Goal: Information Seeking & Learning: Find specific page/section

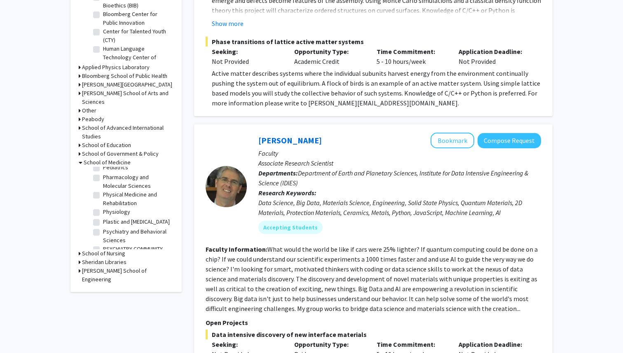
scroll to position [1022, 0]
click at [97, 229] on fg-checkbox "Psychiatry and Behavioral Sciences Psychiatry and Behavioral Sciences" at bounding box center [132, 237] width 78 height 17
click at [103, 229] on label "Psychiatry and Behavioral Sciences" at bounding box center [137, 237] width 68 height 17
click at [103, 229] on input "Psychiatry and Behavioral Sciences" at bounding box center [105, 231] width 5 height 5
checkbox input "true"
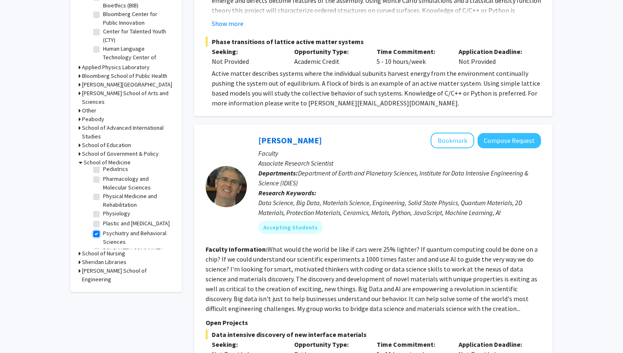
checkbox input "true"
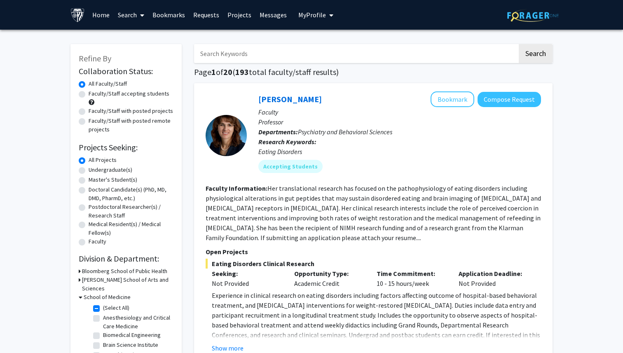
click at [271, 54] on input "Search Keywords" at bounding box center [355, 53] width 323 height 19
type input "perception"
click at [519, 44] on button "Search" at bounding box center [536, 53] width 34 height 19
checkbox input "false"
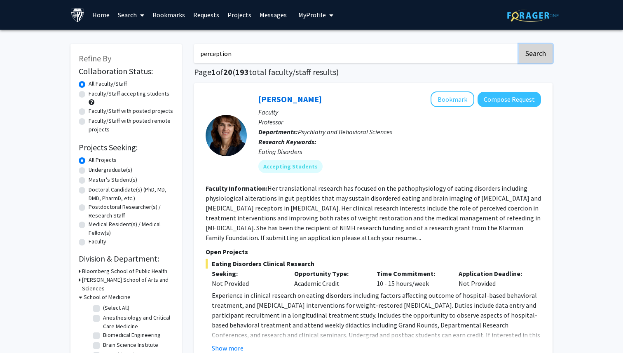
click at [541, 51] on button "Search" at bounding box center [536, 53] width 34 height 19
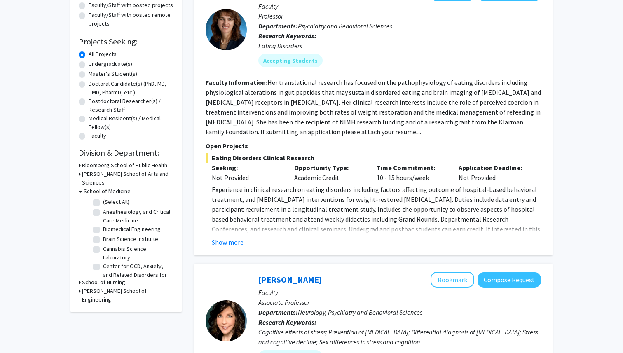
click at [116, 187] on h3 "School of Medicine" at bounding box center [107, 191] width 47 height 9
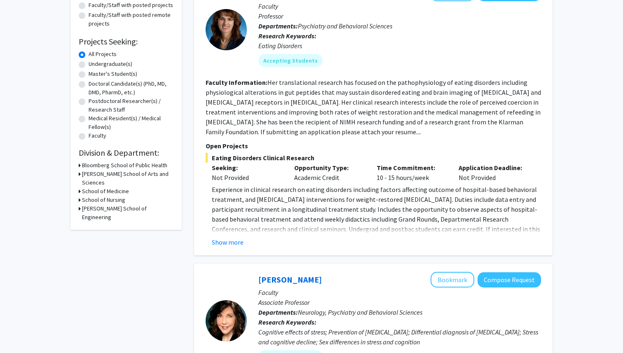
click at [109, 187] on h3 "School of Medicine" at bounding box center [105, 191] width 47 height 9
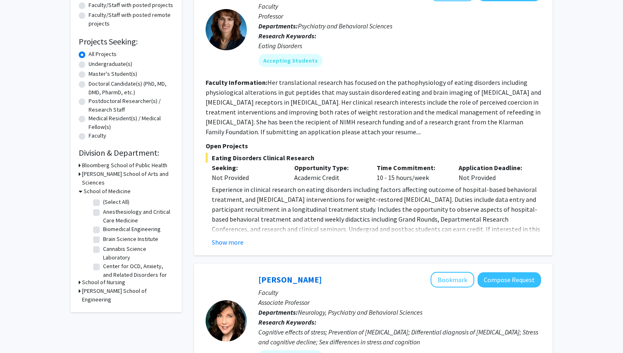
click at [103, 198] on label "(Select All)" at bounding box center [116, 202] width 26 height 9
click at [103, 198] on input "(Select All)" at bounding box center [105, 200] width 5 height 5
checkbox input "true"
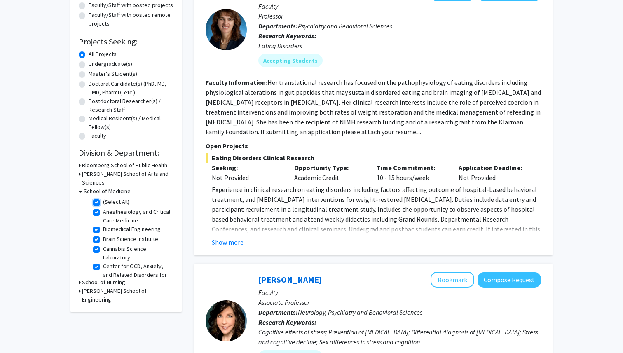
checkbox input "true"
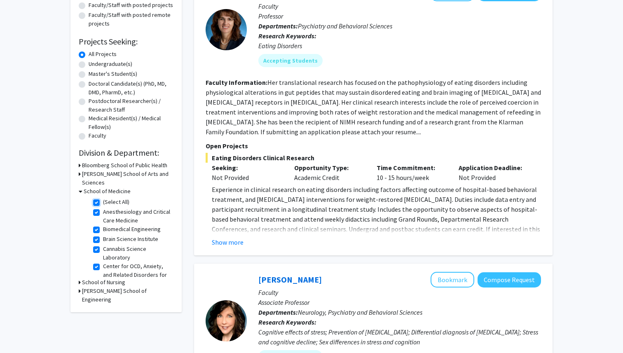
checkbox input "true"
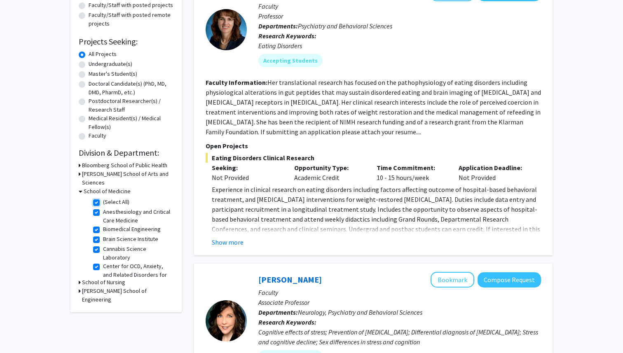
checkbox input "true"
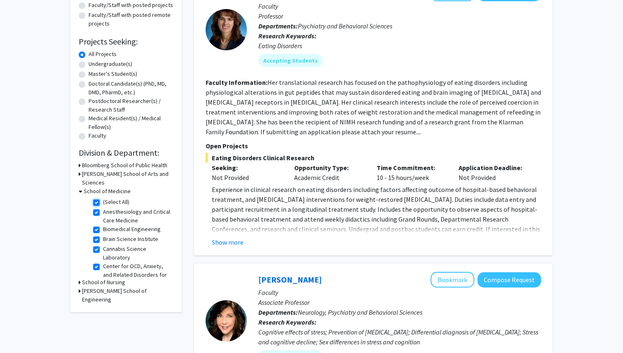
checkbox input "true"
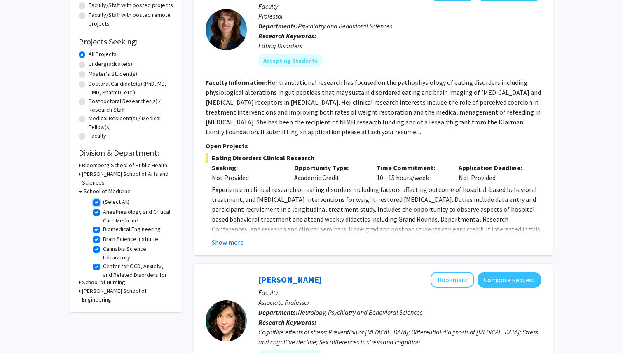
checkbox input "true"
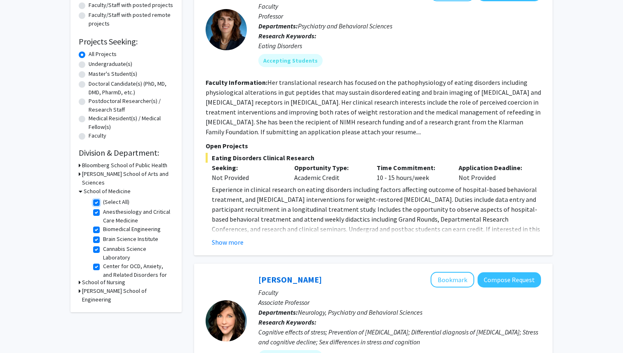
checkbox input "true"
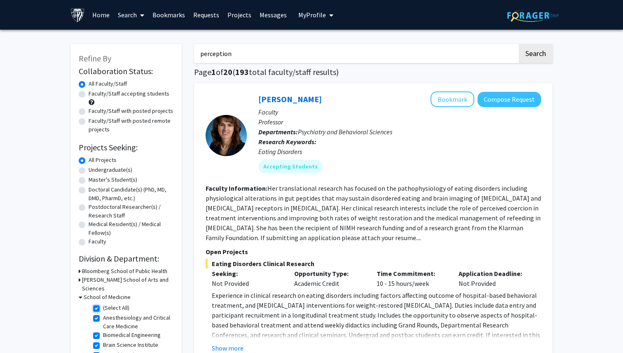
scroll to position [16, 0]
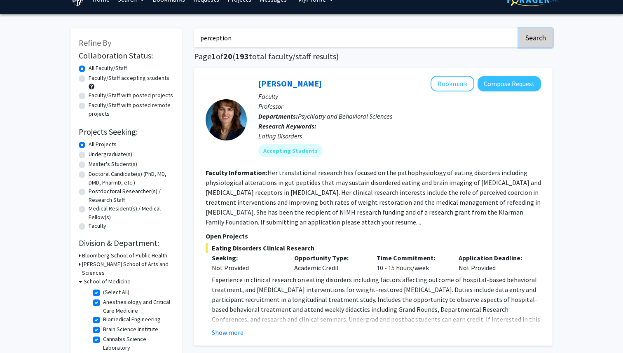
click at [547, 40] on button "Search" at bounding box center [536, 37] width 34 height 19
checkbox input "false"
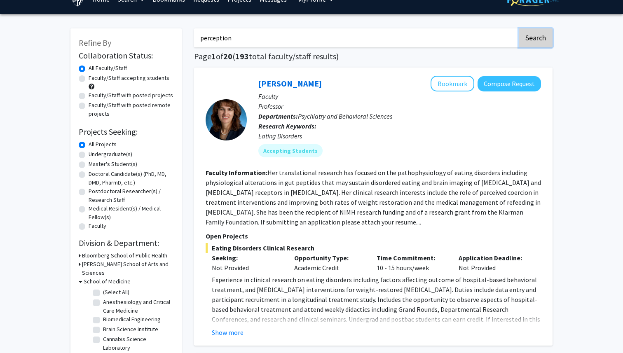
checkbox input "false"
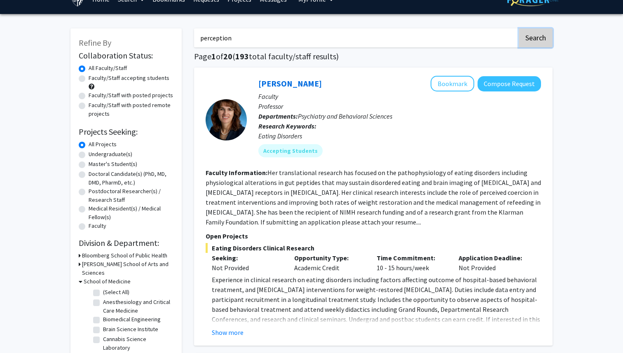
checkbox input "false"
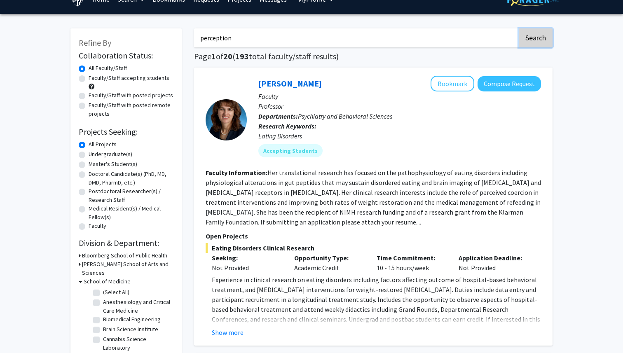
checkbox input "false"
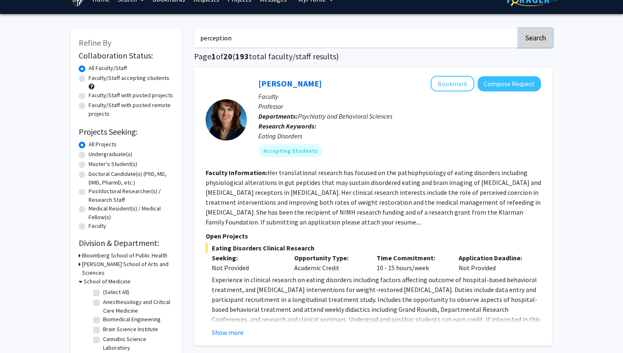
checkbox input "false"
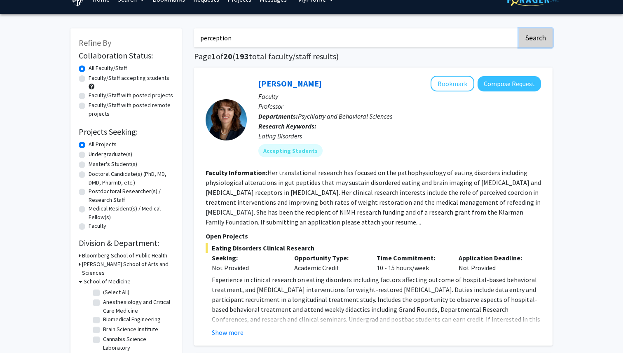
checkbox input "false"
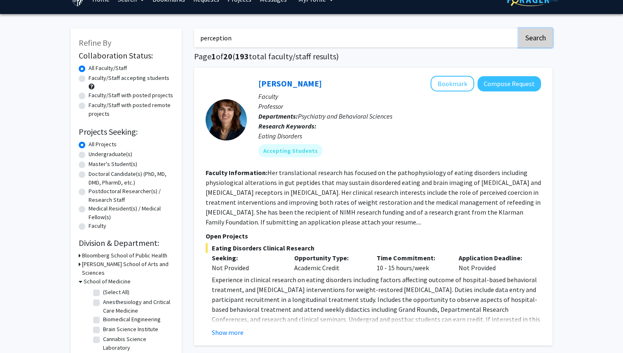
checkbox input "false"
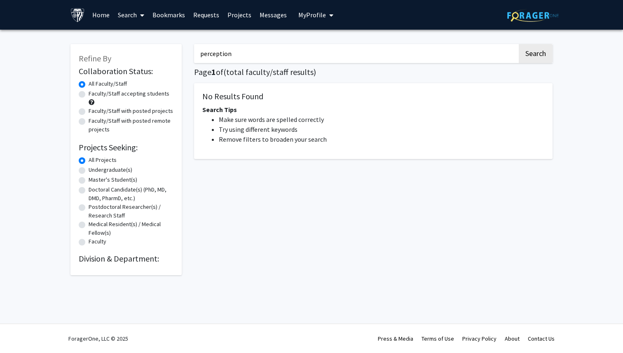
click at [231, 41] on div "perception Search Page 1 of ( total faculty/staff results) No Results Found Sea…" at bounding box center [373, 155] width 371 height 239
click at [97, 15] on link "Home" at bounding box center [101, 14] width 26 height 29
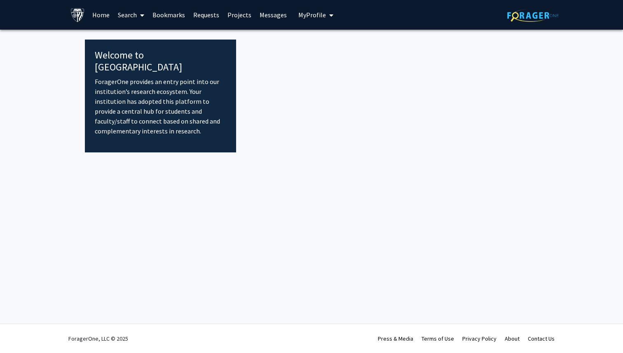
click at [136, 18] on link "Search" at bounding box center [131, 14] width 35 height 29
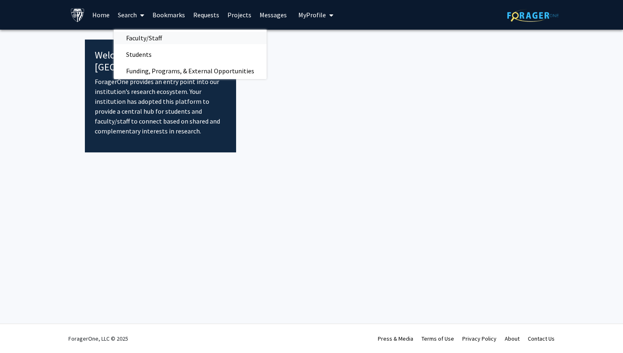
click at [137, 36] on span "Faculty/Staff" at bounding box center [144, 38] width 61 height 16
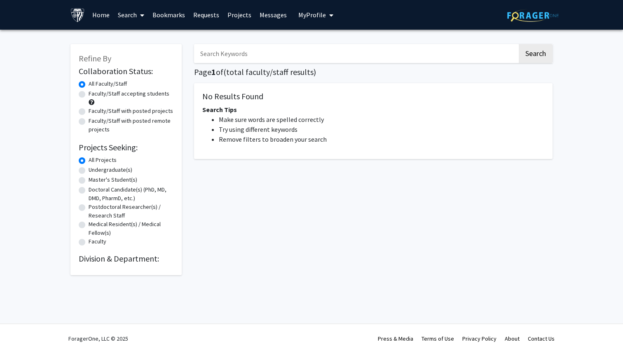
click at [122, 260] on h2 "Division & Department:" at bounding box center [126, 259] width 95 height 10
click at [104, 17] on link "Home" at bounding box center [101, 14] width 26 height 29
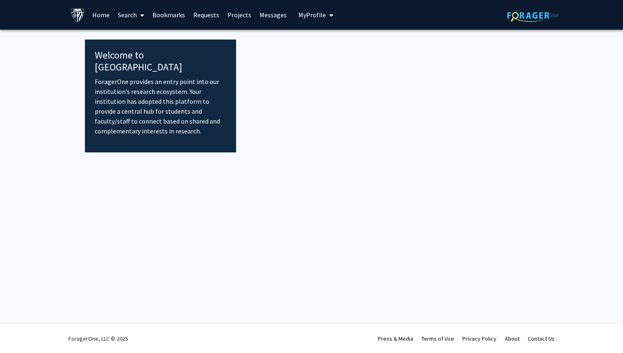
click at [138, 16] on span at bounding box center [140, 15] width 7 height 29
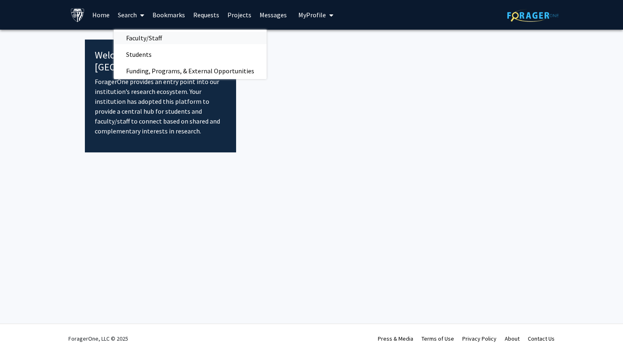
click at [137, 34] on span "Faculty/Staff" at bounding box center [144, 38] width 61 height 16
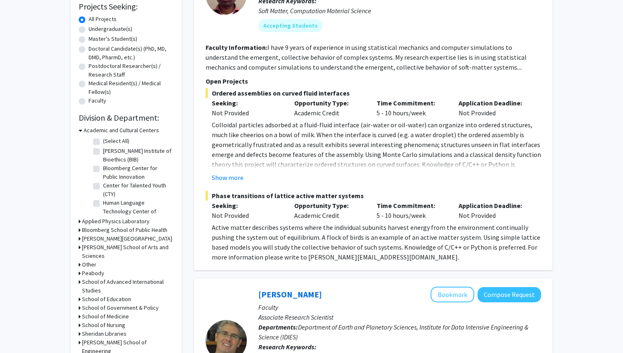
scroll to position [177, 0]
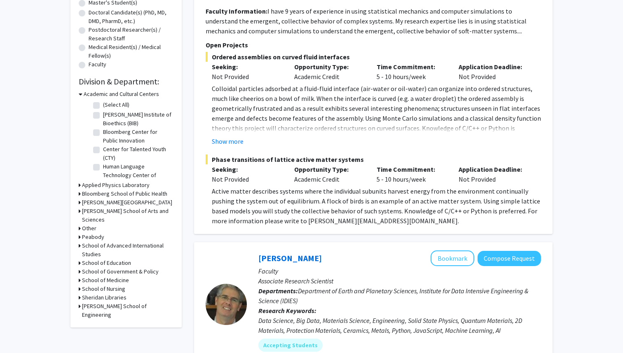
click at [101, 276] on h3 "School of Medicine" at bounding box center [105, 280] width 47 height 9
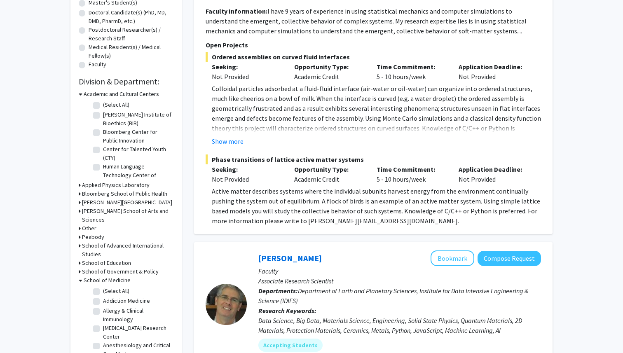
click at [103, 287] on label "(Select All)" at bounding box center [116, 291] width 26 height 9
click at [103, 287] on input "(Select All)" at bounding box center [105, 289] width 5 height 5
checkbox input "true"
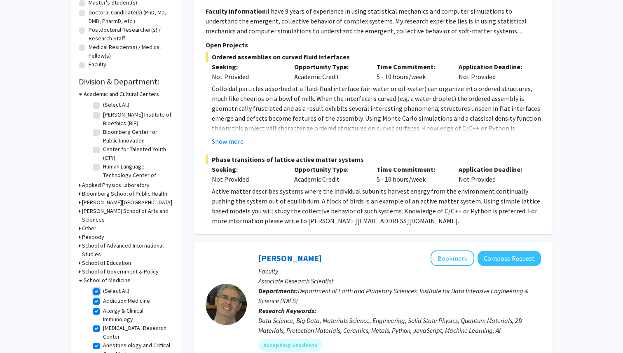
checkbox input "true"
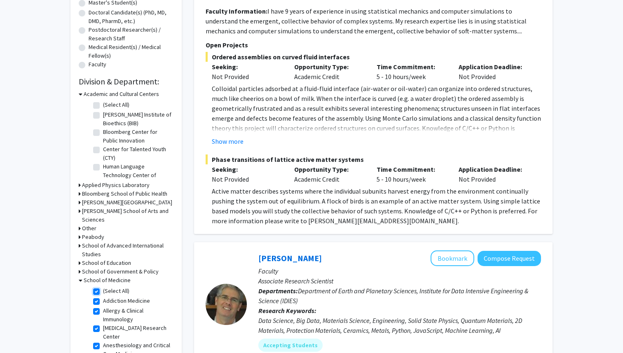
checkbox input "true"
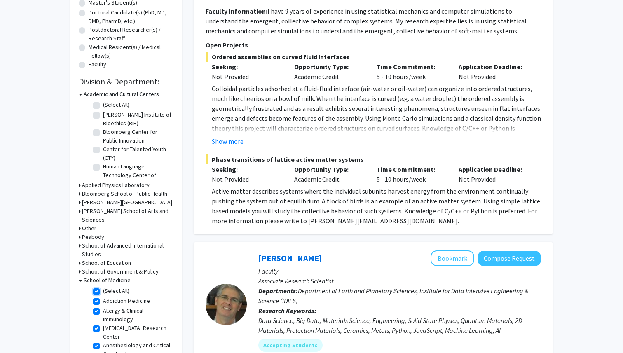
checkbox input "true"
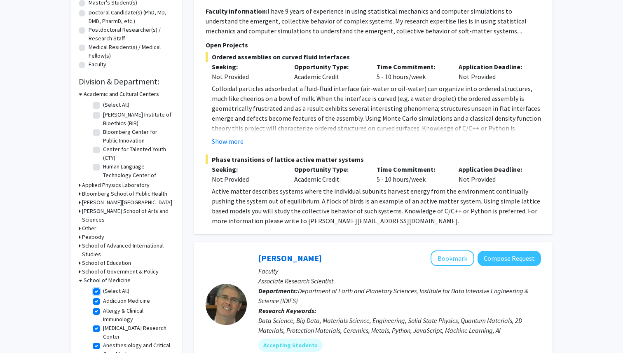
checkbox input "true"
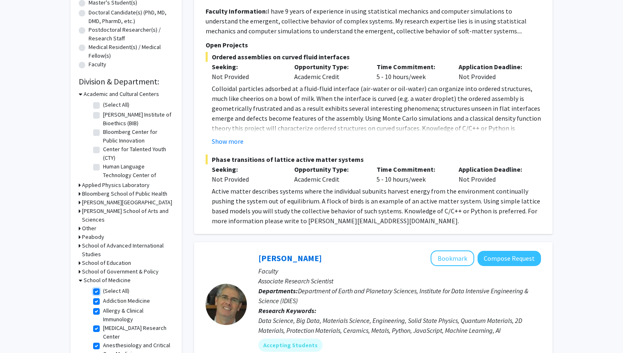
checkbox input "true"
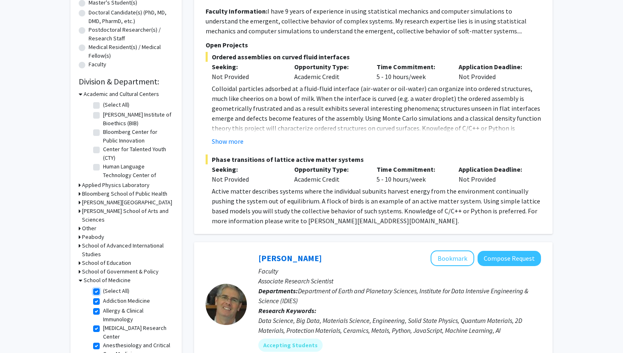
checkbox input "true"
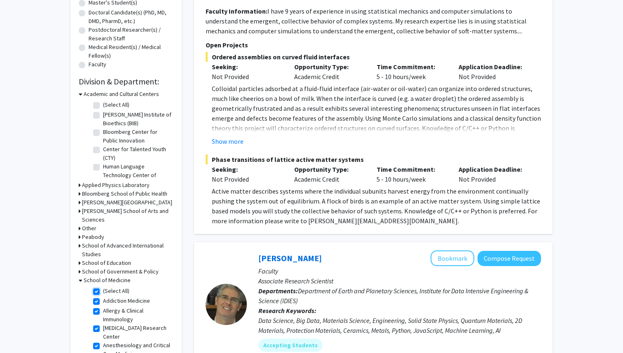
checkbox input "true"
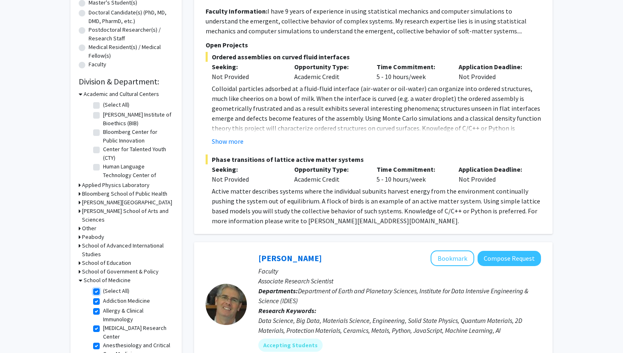
checkbox input "true"
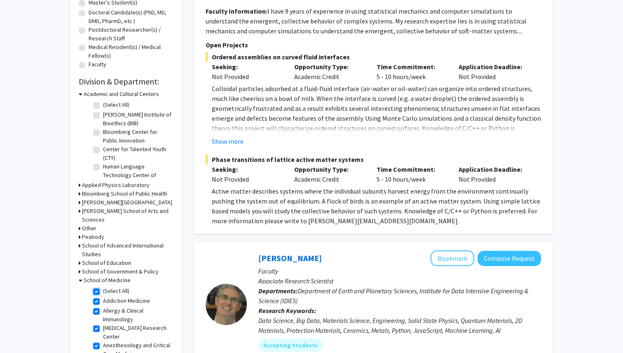
checkbox input "true"
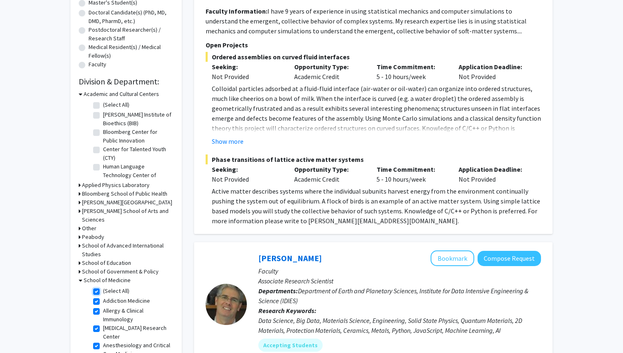
checkbox input "true"
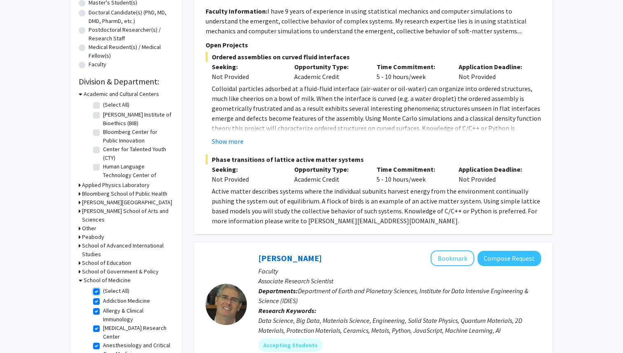
checkbox input "true"
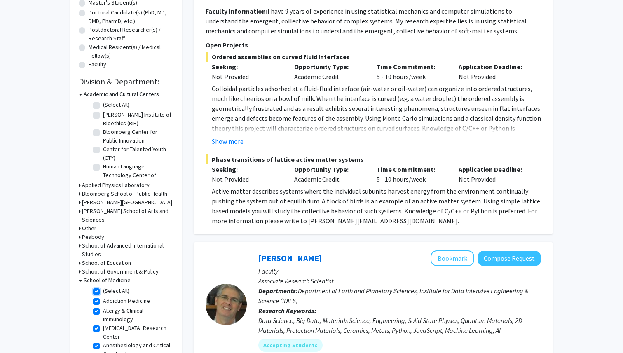
checkbox input "true"
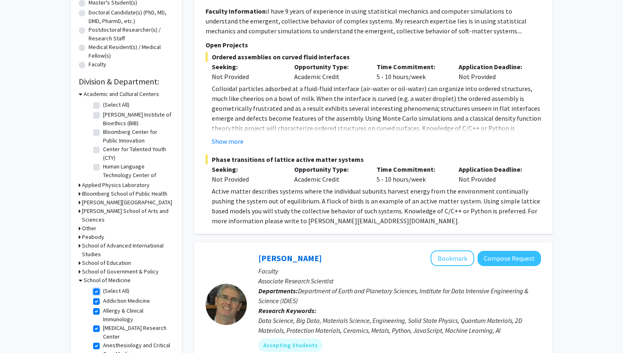
checkbox input "true"
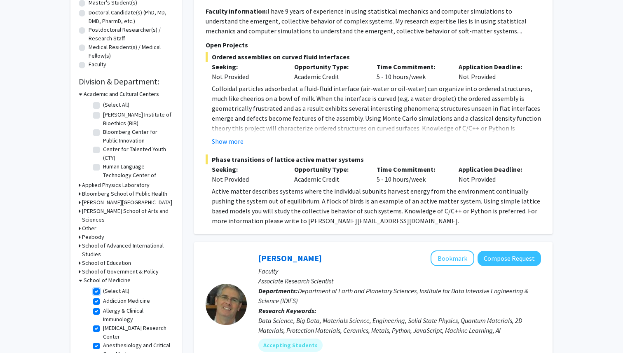
checkbox input "true"
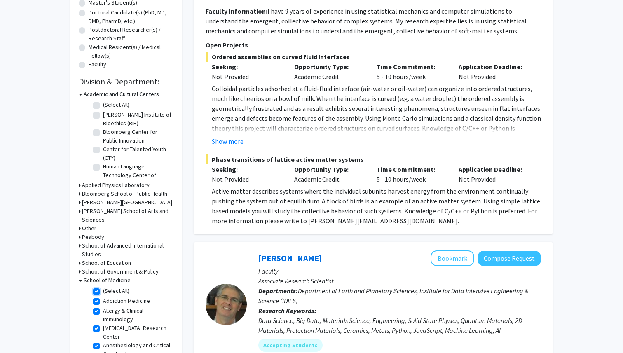
checkbox input "true"
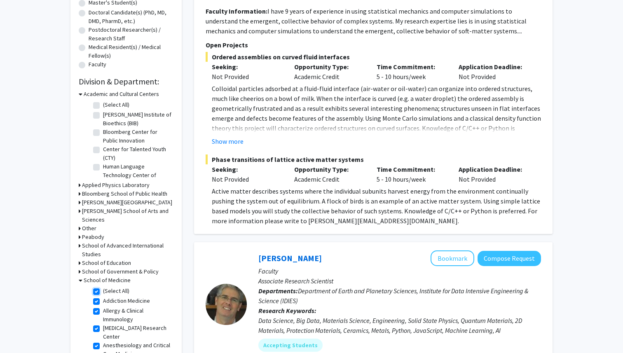
checkbox input "true"
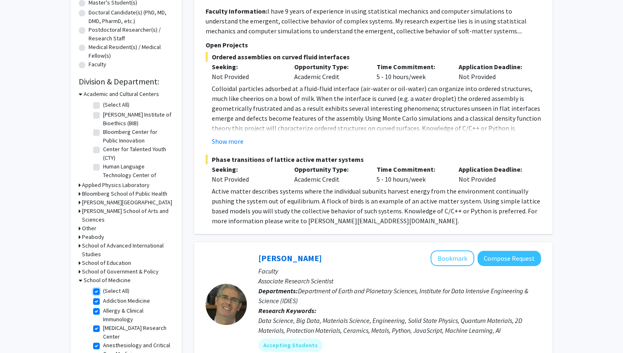
checkbox input "true"
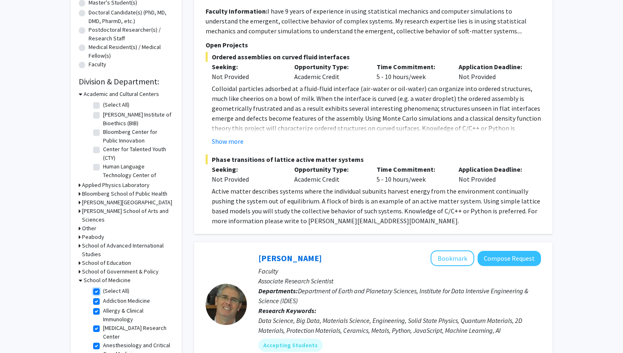
checkbox input "true"
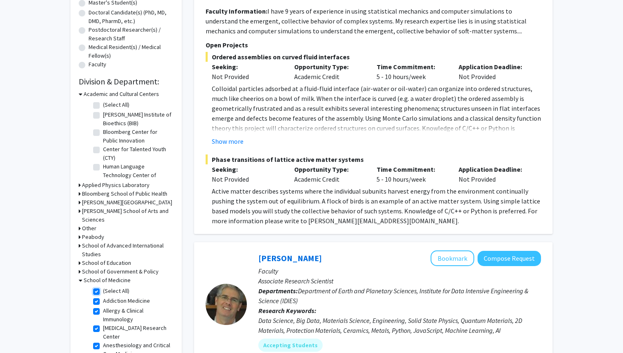
checkbox input "true"
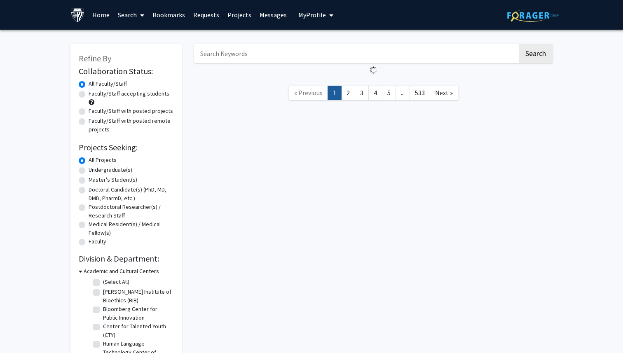
click at [285, 58] on input "Search Keywords" at bounding box center [355, 53] width 323 height 19
type input "perception"
click at [543, 53] on button "Search" at bounding box center [536, 53] width 34 height 19
checkbox input "false"
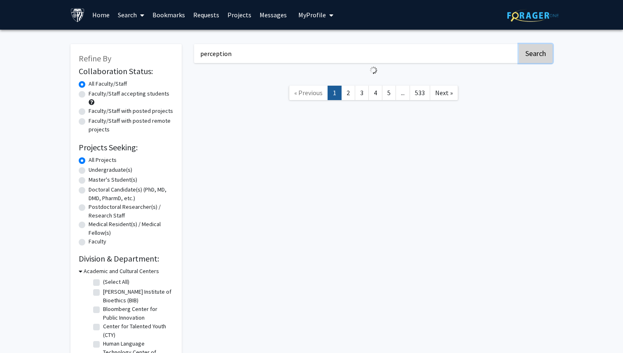
checkbox input "false"
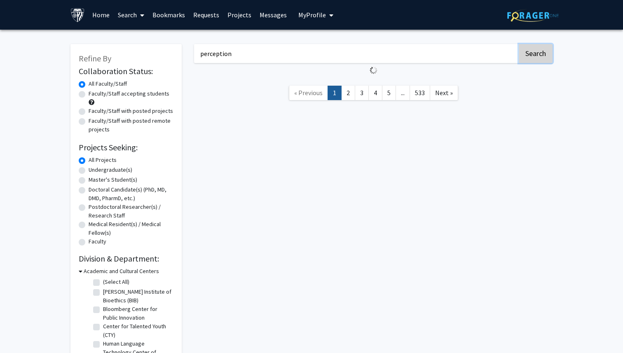
checkbox input "false"
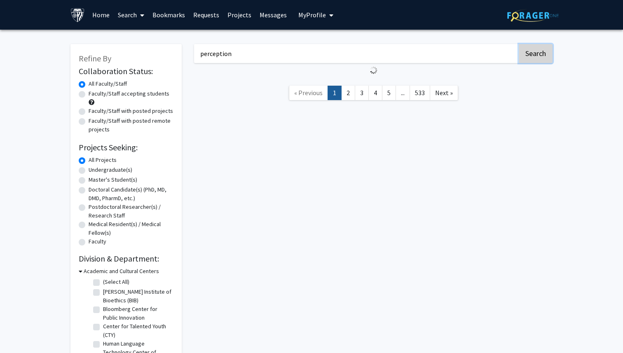
checkbox input "false"
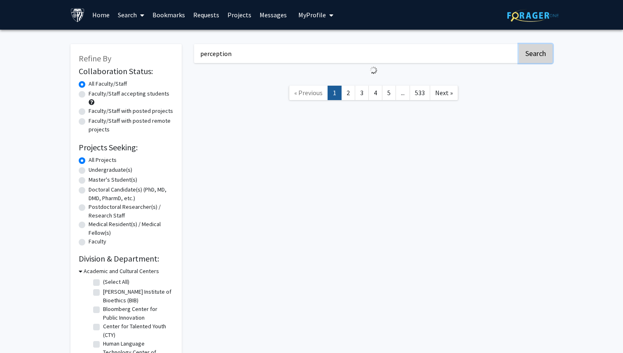
checkbox input "false"
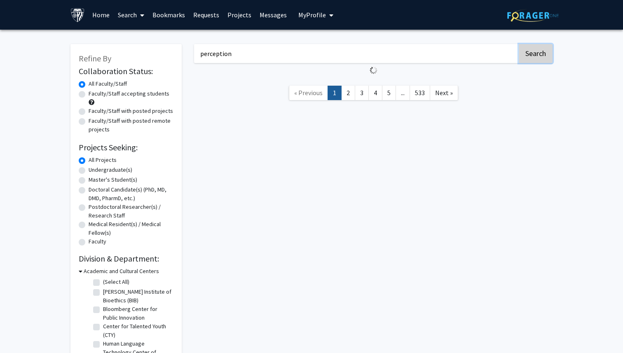
checkbox input "false"
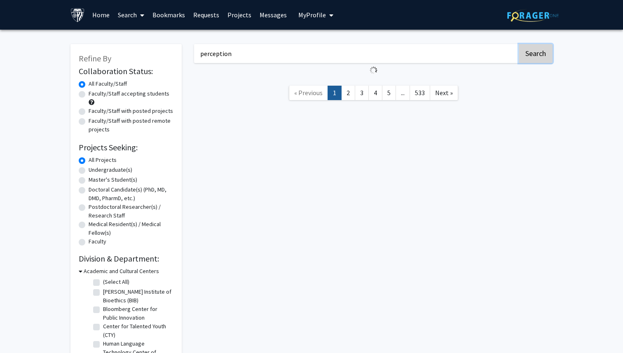
checkbox input "false"
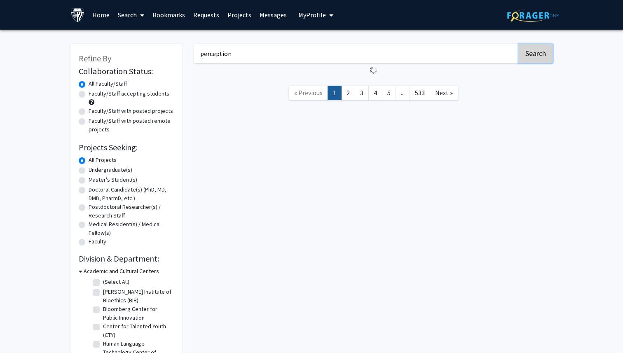
checkbox input "false"
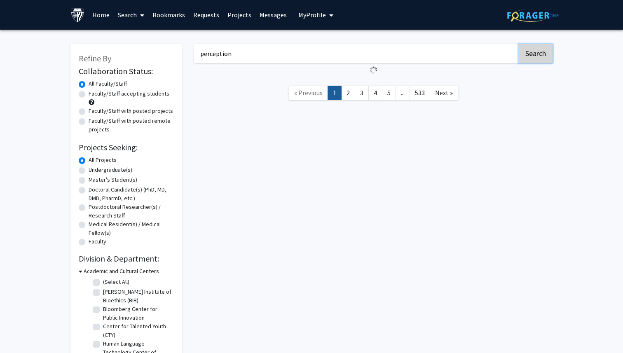
checkbox input "false"
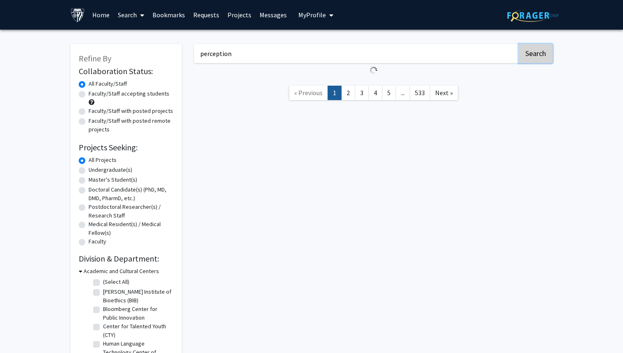
checkbox input "false"
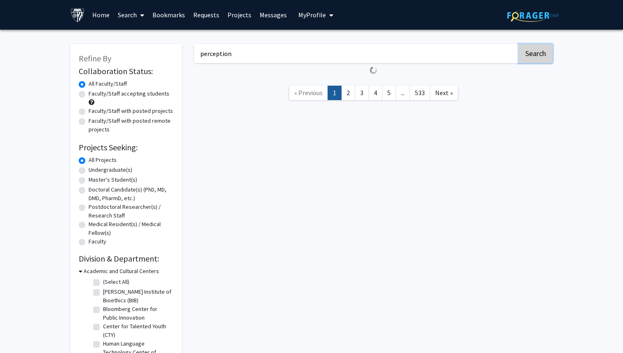
checkbox input "false"
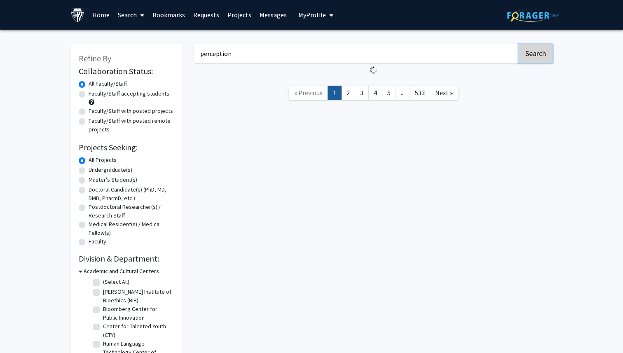
checkbox input "false"
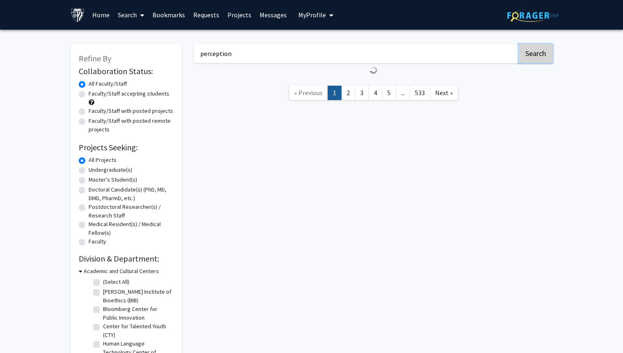
checkbox input "false"
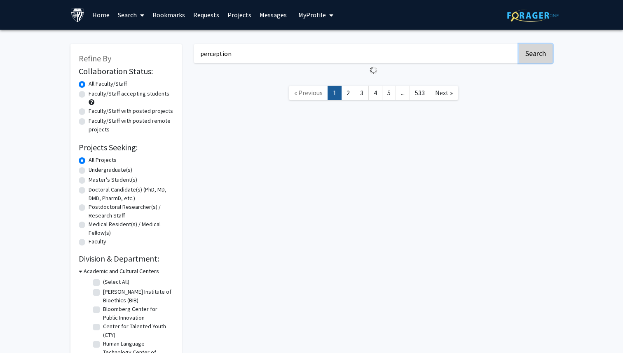
checkbox input "false"
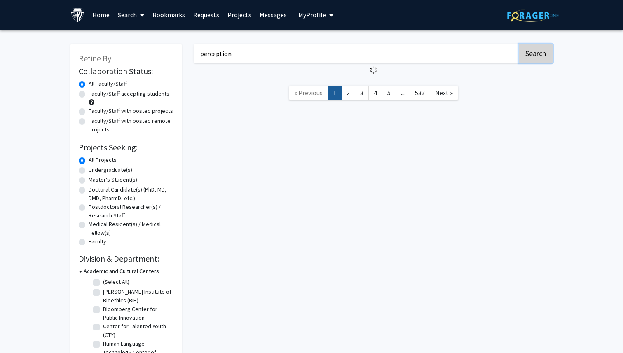
checkbox input "false"
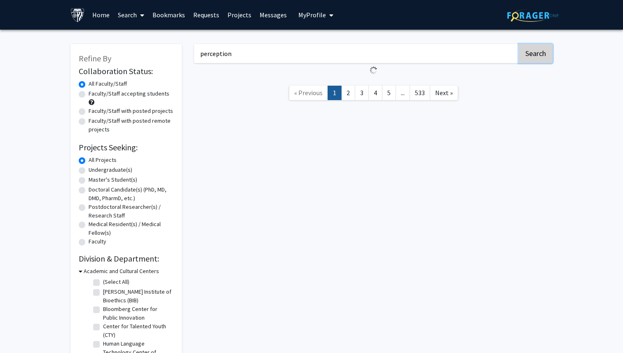
checkbox input "false"
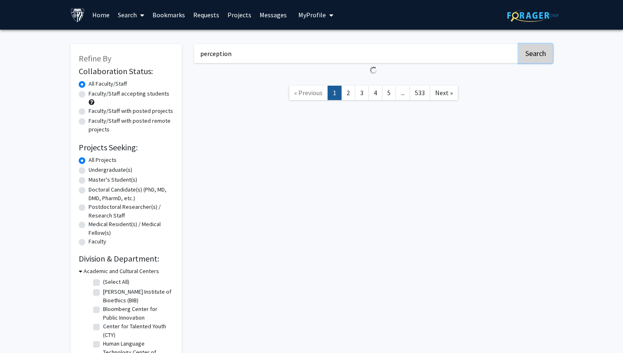
checkbox input "false"
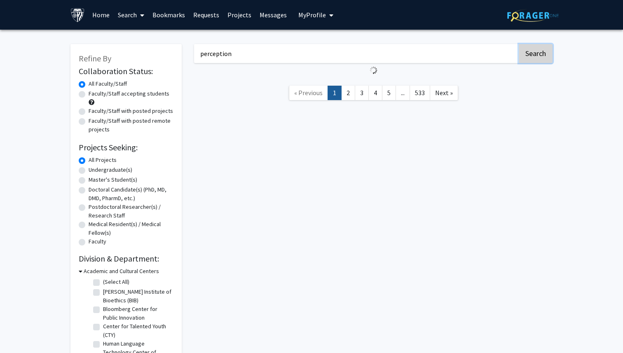
checkbox input "false"
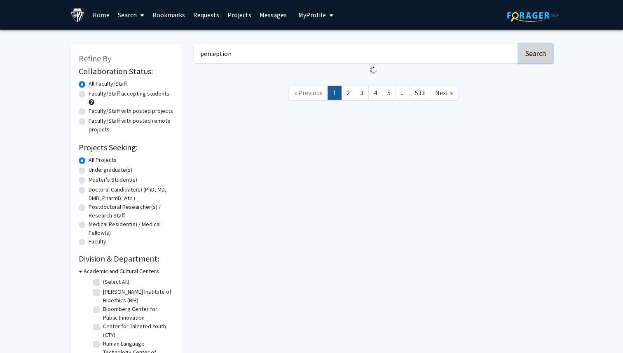
checkbox input "false"
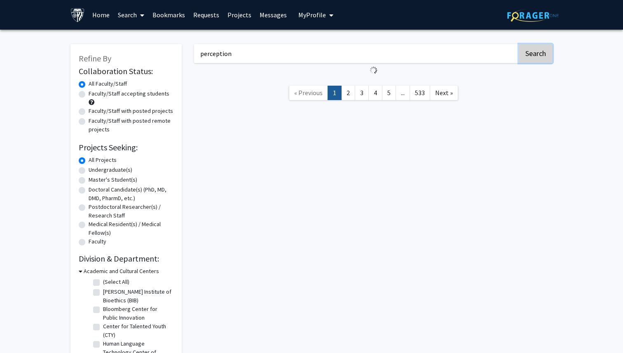
checkbox input "false"
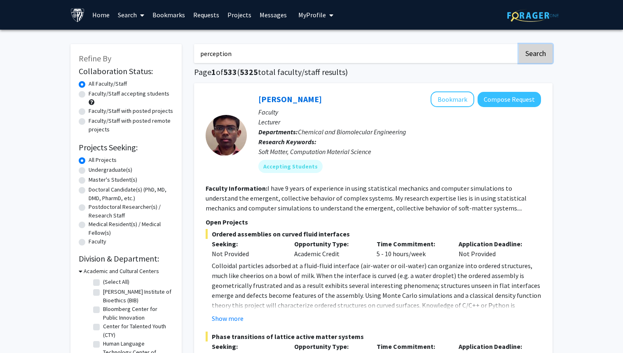
click at [543, 53] on button "Search" at bounding box center [536, 53] width 34 height 19
click at [535, 53] on button "Search" at bounding box center [536, 53] width 34 height 19
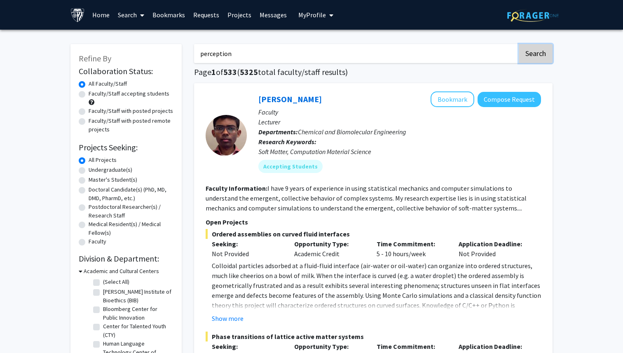
click at [535, 53] on button "Search" at bounding box center [536, 53] width 34 height 19
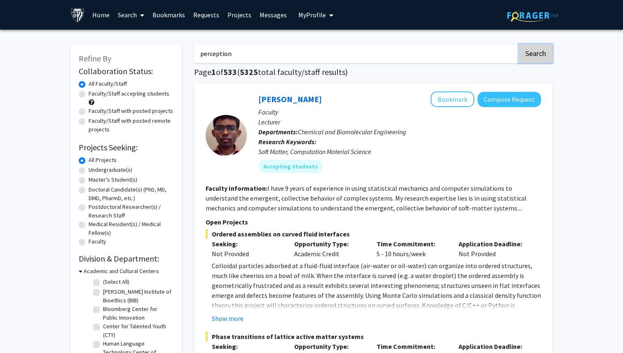
click at [535, 53] on button "Search" at bounding box center [536, 53] width 34 height 19
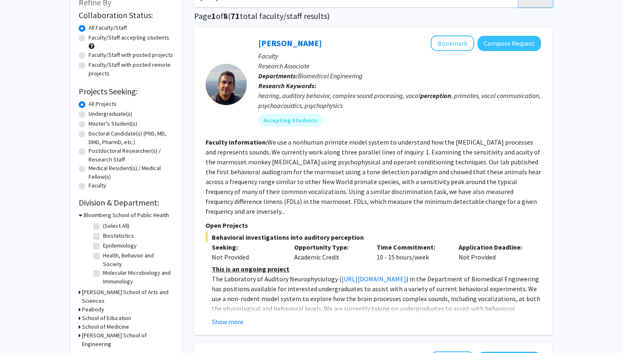
scroll to position [73, 0]
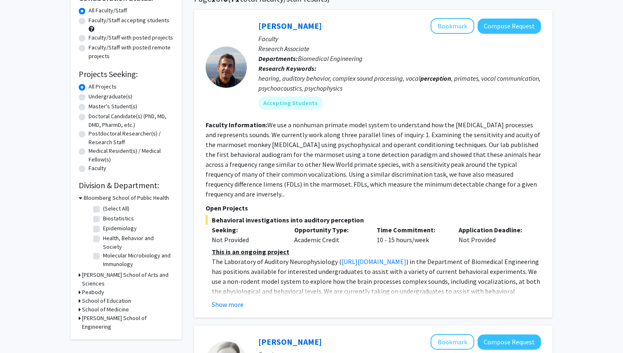
click at [102, 305] on h3 "School of Medicine" at bounding box center [105, 309] width 47 height 9
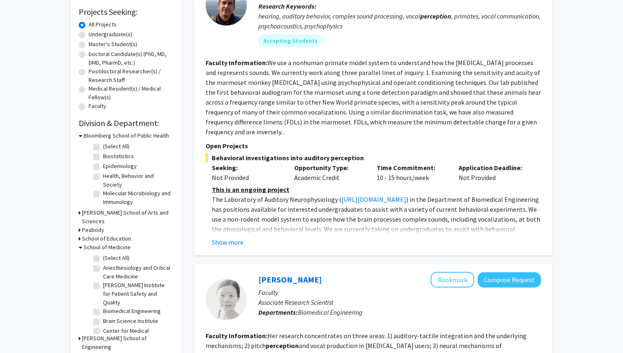
scroll to position [143, 0]
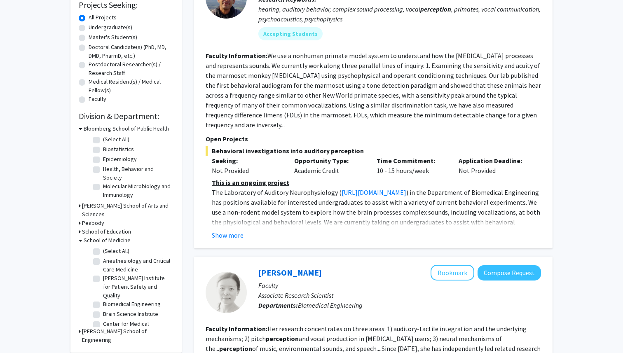
click at [103, 257] on label "Anesthesiology and Critical Care Medicine" at bounding box center [137, 265] width 68 height 17
click at [103, 257] on input "Anesthesiology and Critical Care Medicine" at bounding box center [105, 259] width 5 height 5
checkbox input "true"
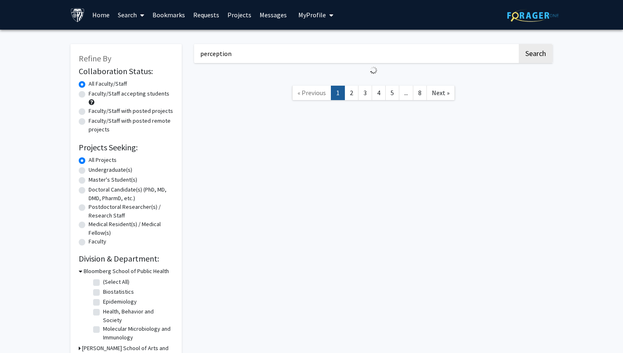
drag, startPoint x: 274, startPoint y: 56, endPoint x: 179, endPoint y: 65, distance: 94.7
click at [179, 65] on div "Refine By Collaboration Status: Collaboration Status All Faculty/Staff Collabor…" at bounding box center [311, 265] width 494 height 459
